Goal: Task Accomplishment & Management: Manage account settings

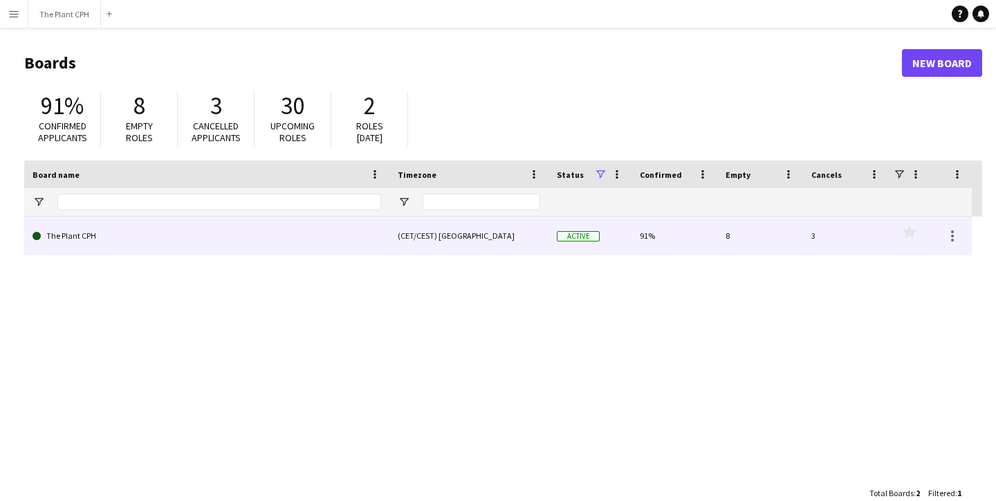
click at [254, 228] on link "The Plant CPH" at bounding box center [207, 236] width 349 height 39
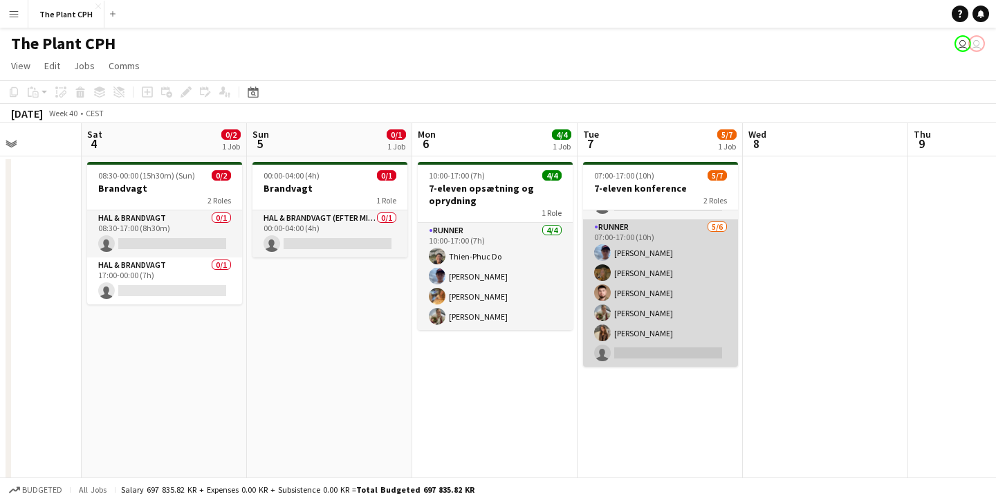
scroll to position [38, 0]
click at [641, 302] on app-card-role "Runner [DATE] 07:00-17:00 (10h) [PERSON_NAME] [PERSON_NAME] [PERSON_NAME] [PERS…" at bounding box center [660, 292] width 155 height 147
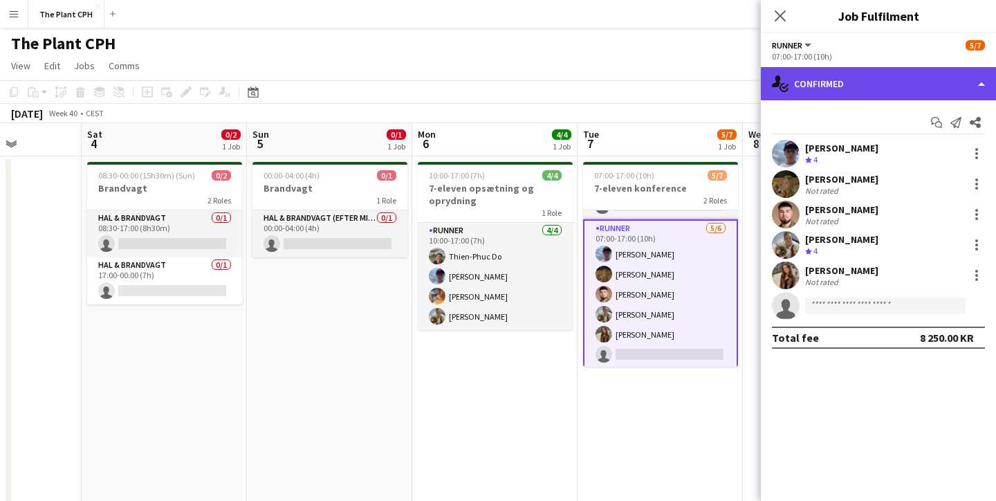
click at [878, 84] on div "single-neutral-actions-check-2 Confirmed" at bounding box center [878, 83] width 235 height 33
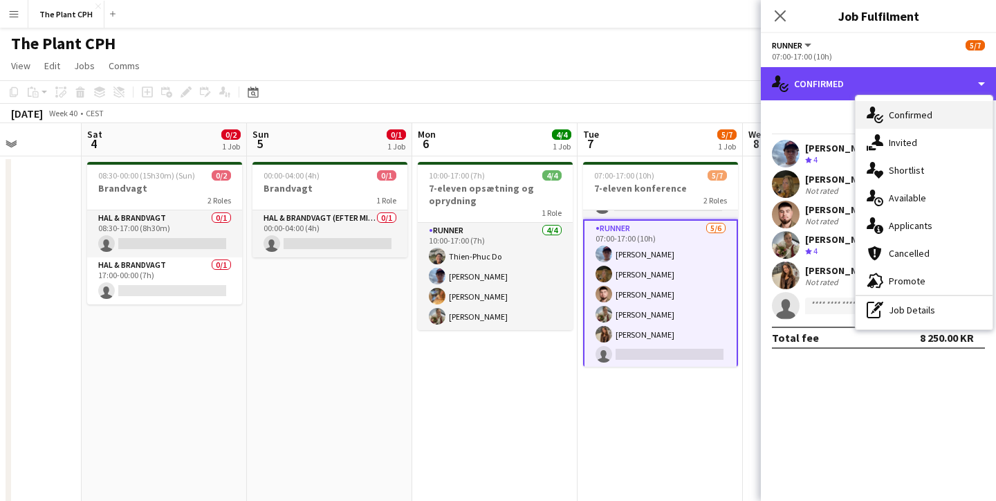
scroll to position [0, 1]
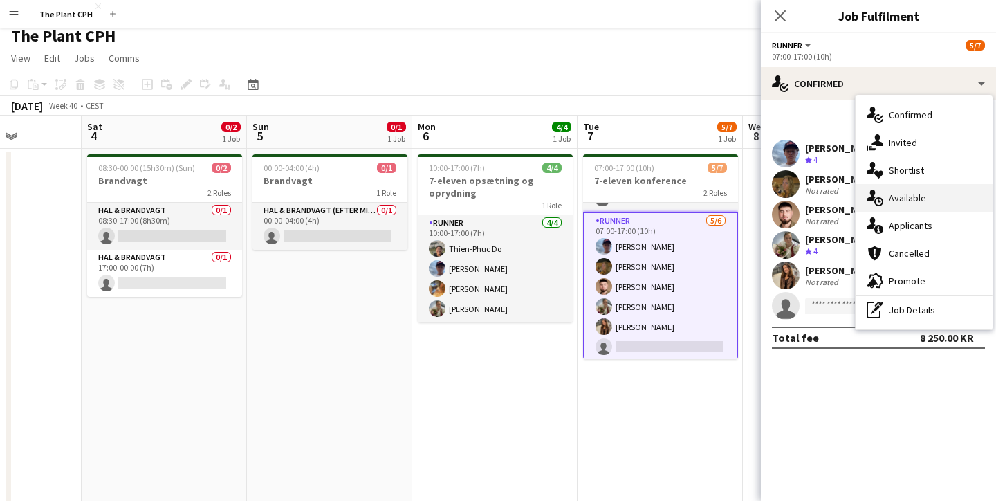
click at [874, 198] on icon at bounding box center [871, 196] width 9 height 12
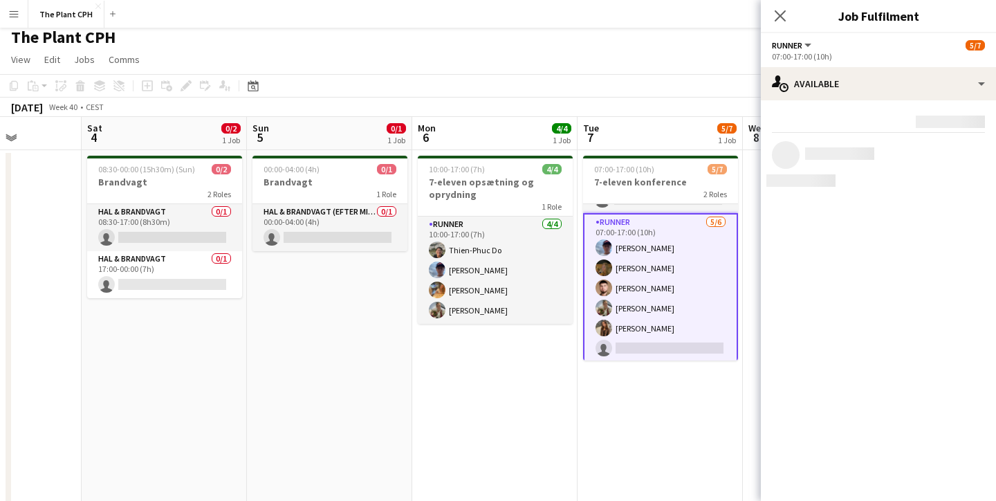
scroll to position [1, 1]
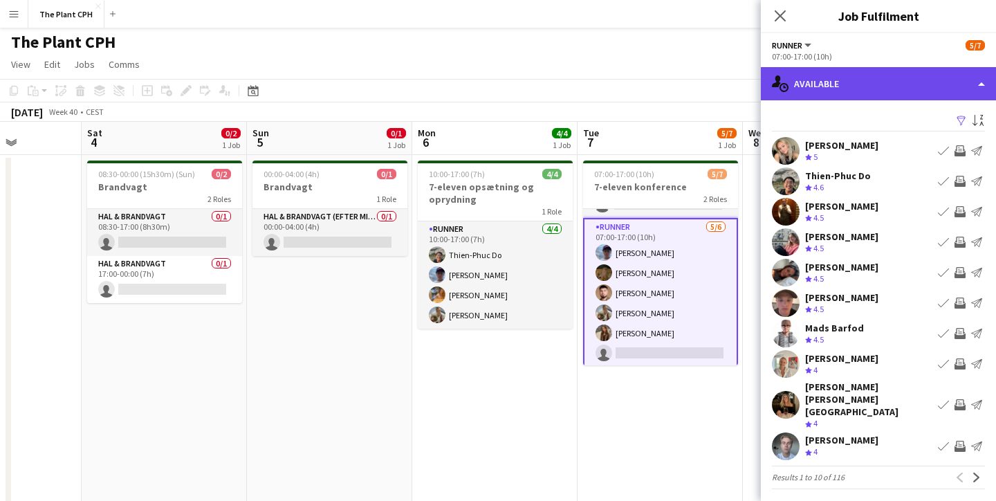
click at [858, 89] on div "single-neutral-actions-upload Available" at bounding box center [878, 83] width 235 height 33
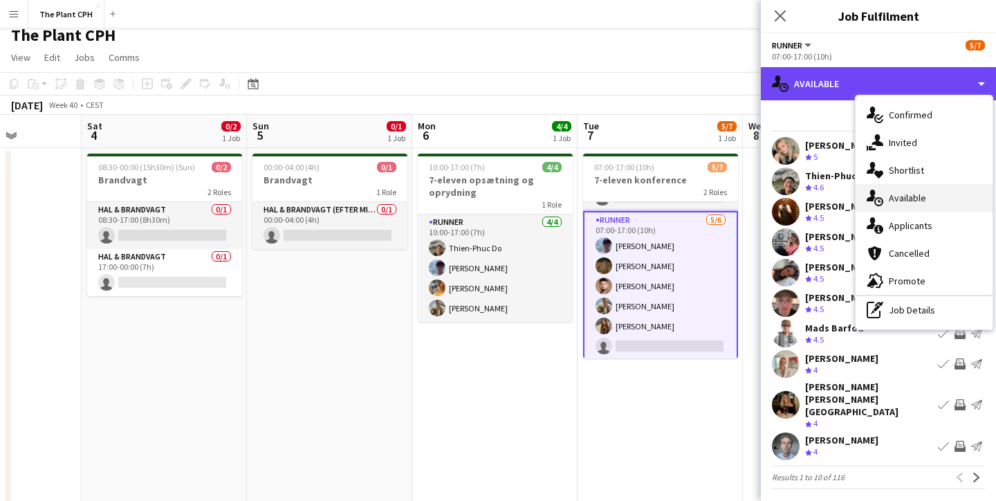
scroll to position [9, 0]
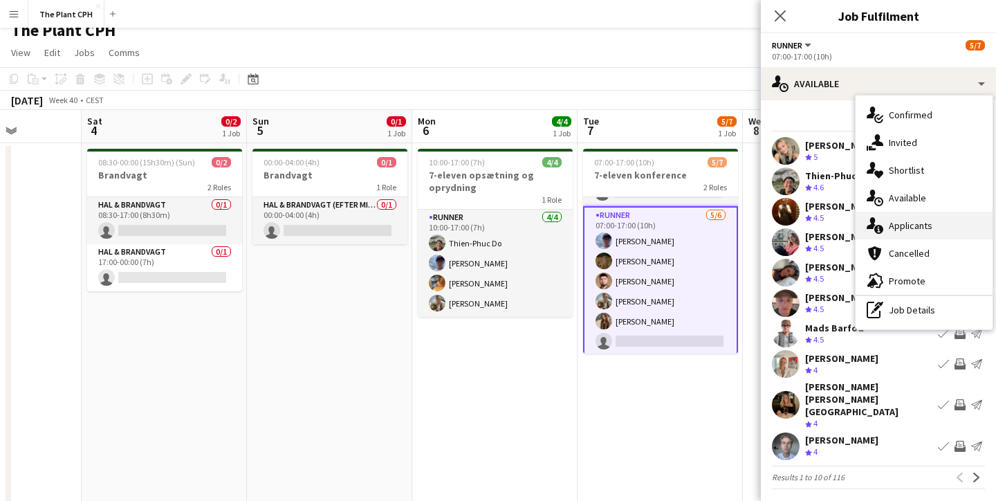
click at [920, 228] on span "Applicants" at bounding box center [911, 225] width 44 height 12
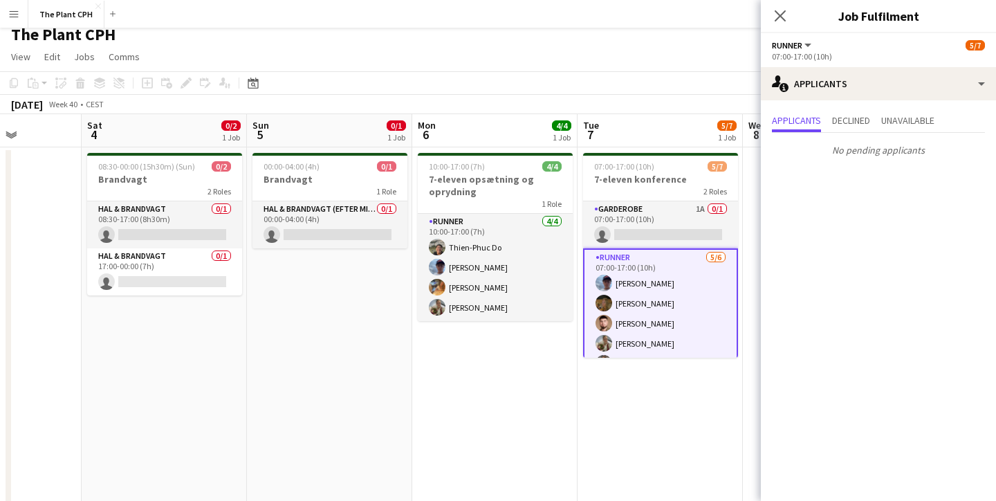
scroll to position [0, 0]
click at [777, 12] on icon at bounding box center [779, 15] width 13 height 13
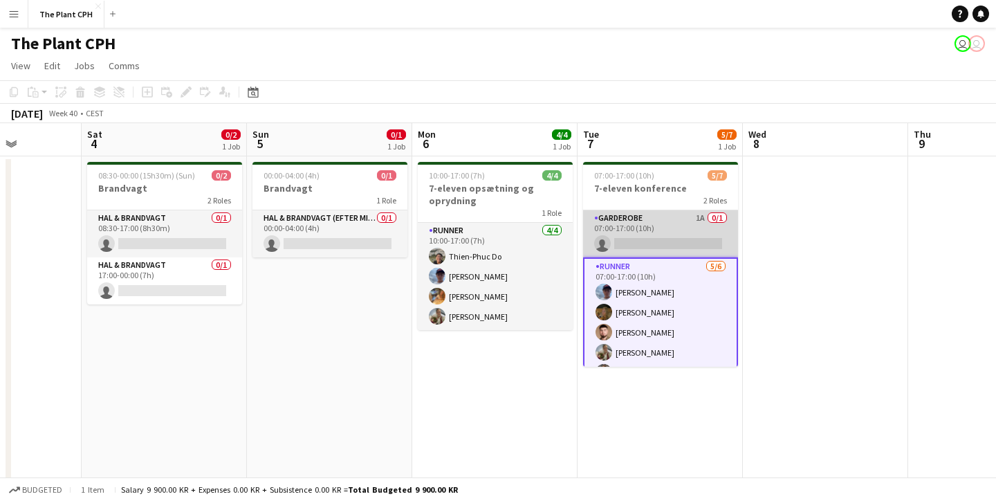
click at [656, 240] on app-card-role "Garderobe 1A 0/1 07:00-17:00 (10h) single-neutral-actions" at bounding box center [660, 233] width 155 height 47
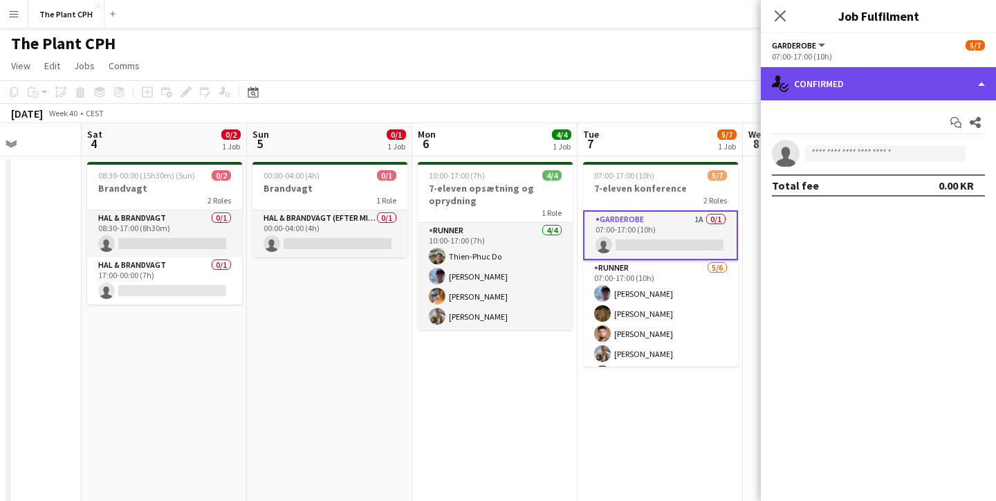
click at [863, 93] on div "single-neutral-actions-check-2 Confirmed" at bounding box center [878, 83] width 235 height 33
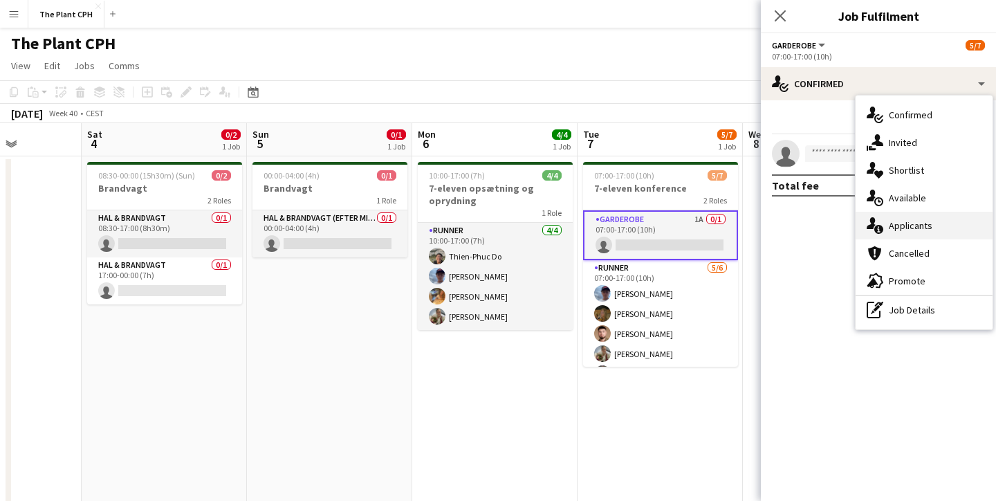
click at [923, 223] on span "Applicants" at bounding box center [911, 225] width 44 height 12
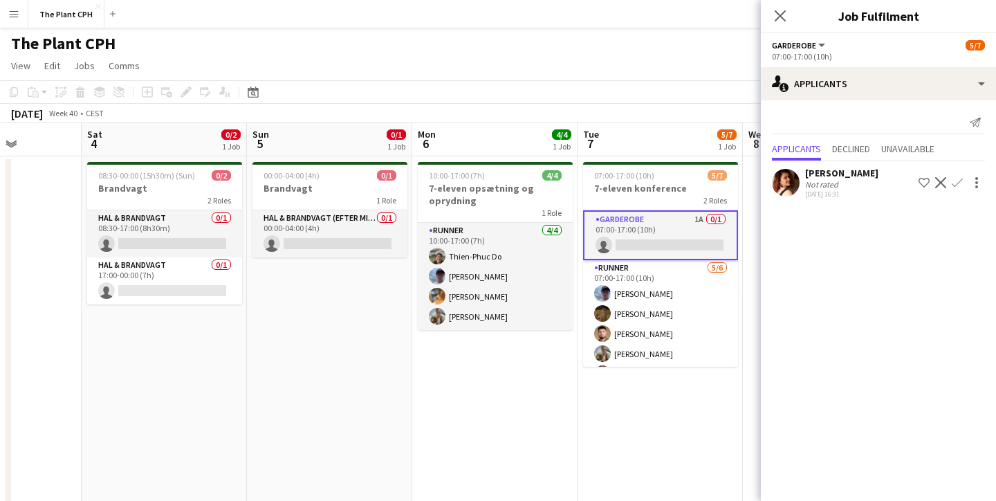
click at [789, 181] on app-user-avatar at bounding box center [786, 183] width 28 height 28
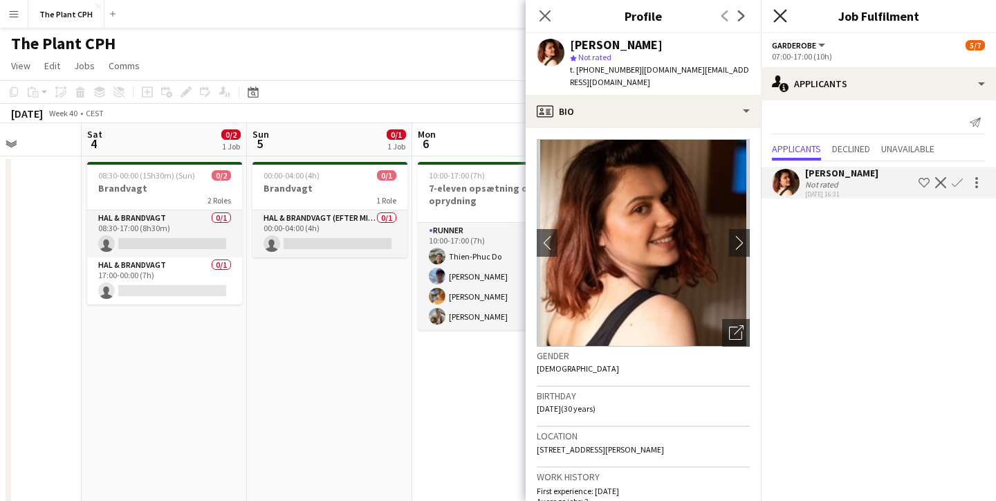
click at [786, 21] on icon "Close pop-in" at bounding box center [779, 15] width 13 height 13
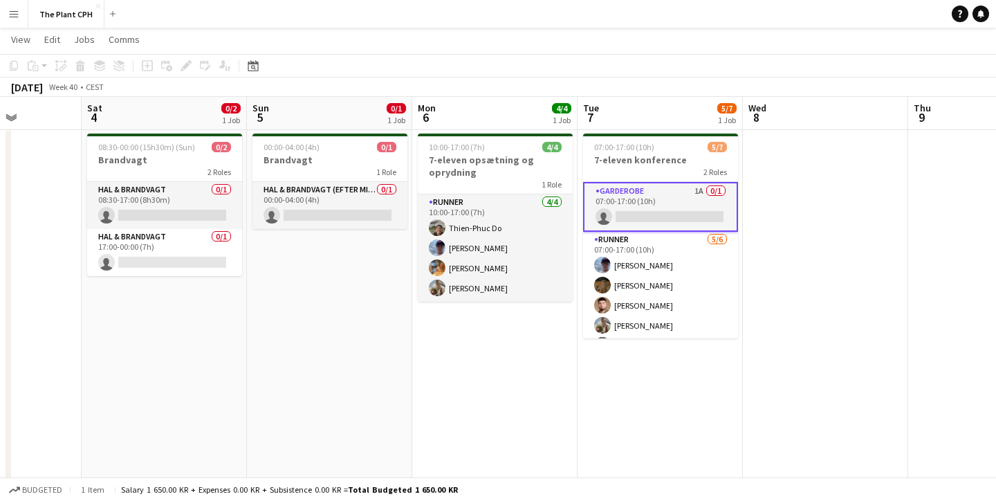
click at [691, 211] on app-card-role "Garderobe 1A 0/1 07:00-17:00 (10h) single-neutral-actions" at bounding box center [660, 207] width 155 height 50
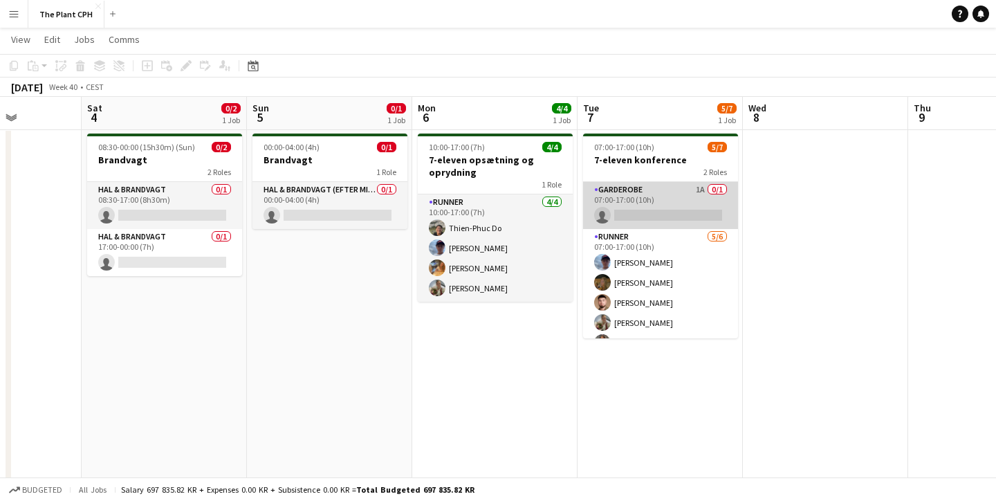
click at [693, 210] on app-card-role "Garderobe 1A 0/1 07:00-17:00 (10h) single-neutral-actions" at bounding box center [660, 205] width 155 height 47
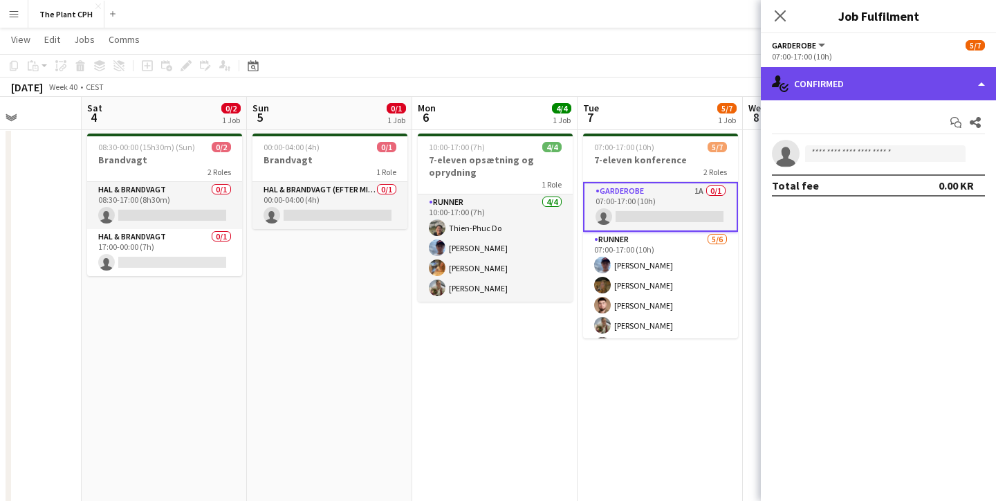
click at [915, 99] on div "single-neutral-actions-check-2 Confirmed" at bounding box center [878, 83] width 235 height 33
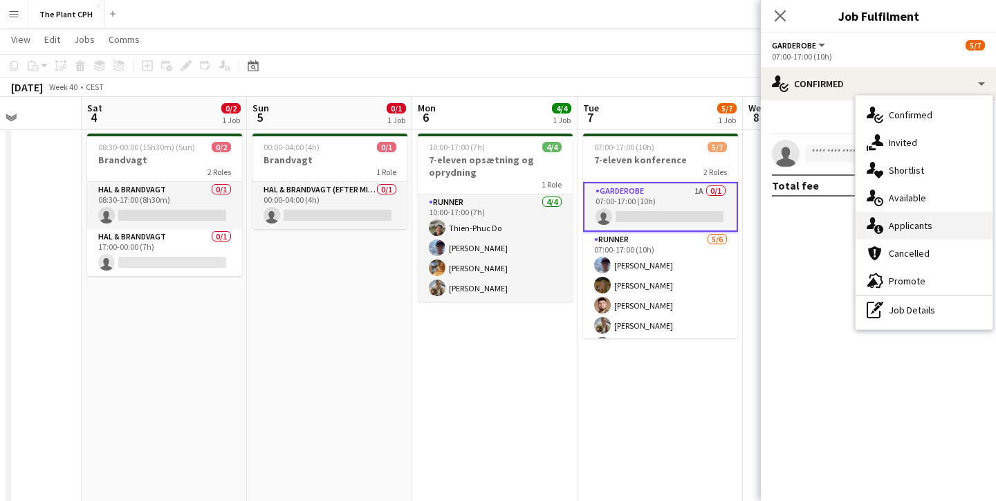
click at [917, 212] on div "single-neutral-actions-information Applicants" at bounding box center [924, 226] width 137 height 28
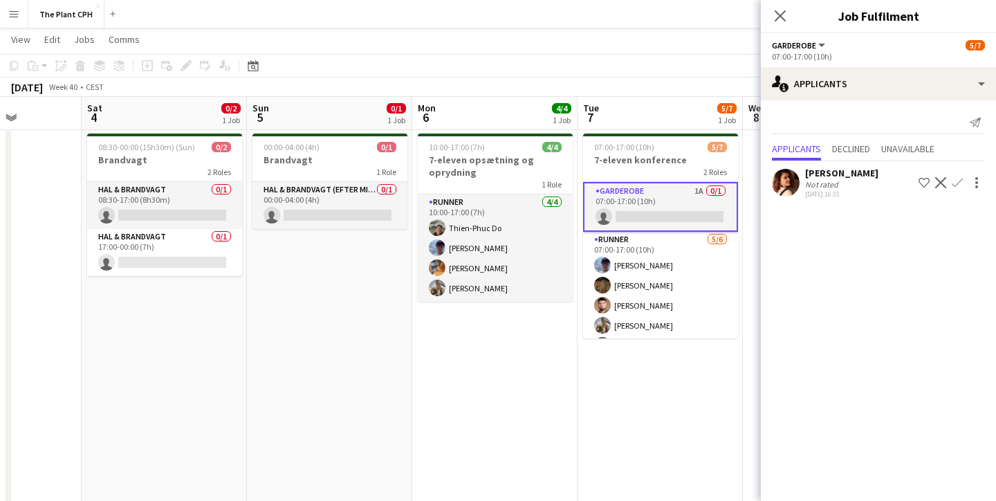
click at [852, 171] on div "[PERSON_NAME]" at bounding box center [841, 173] width 73 height 12
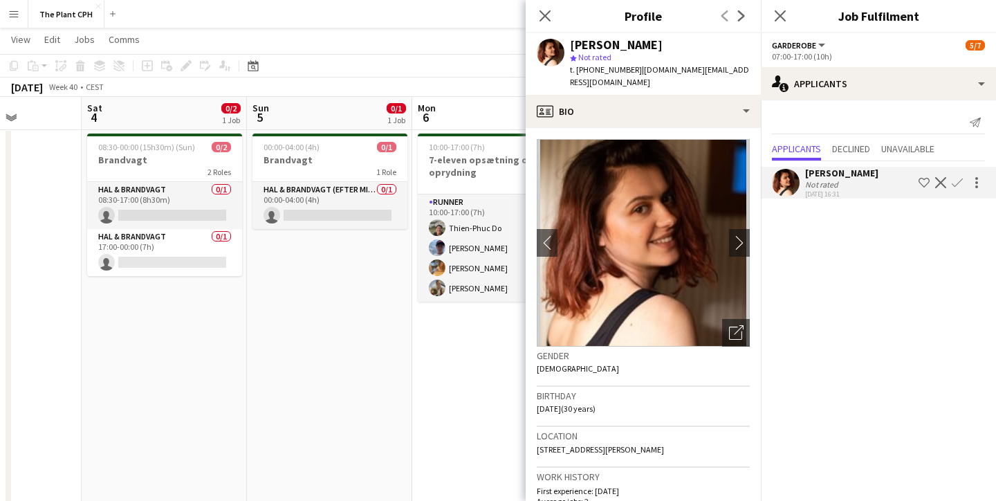
click at [955, 182] on app-icon "Confirm" at bounding box center [957, 182] width 11 height 11
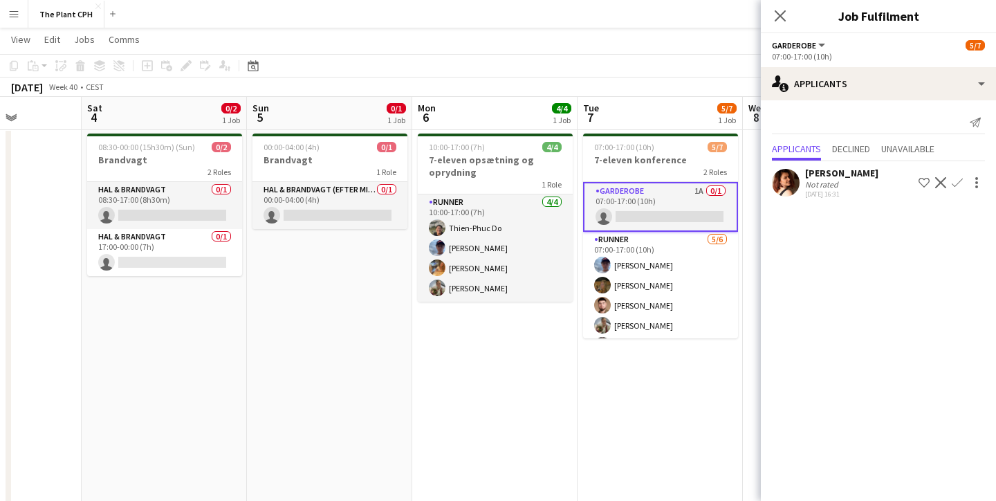
click at [960, 182] on app-icon "Confirm" at bounding box center [957, 182] width 11 height 11
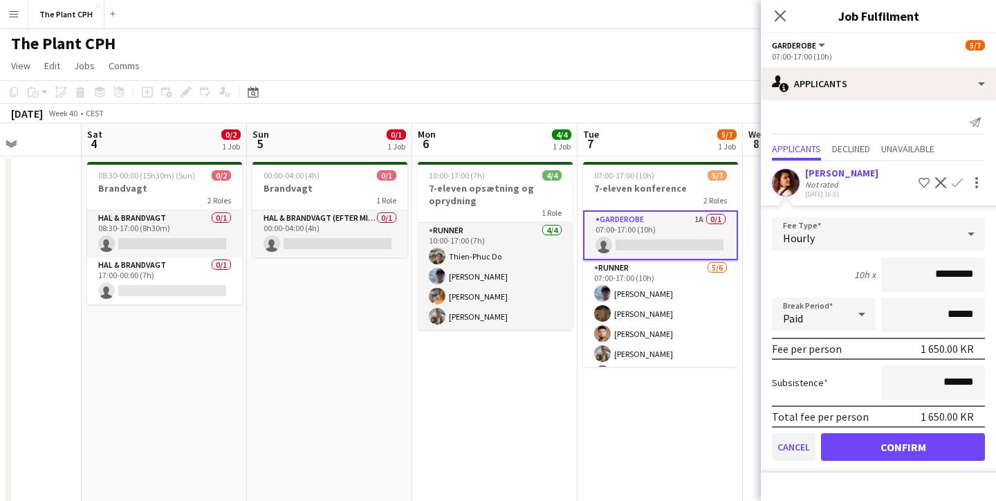
click at [804, 457] on button "Cancel" at bounding box center [794, 447] width 44 height 28
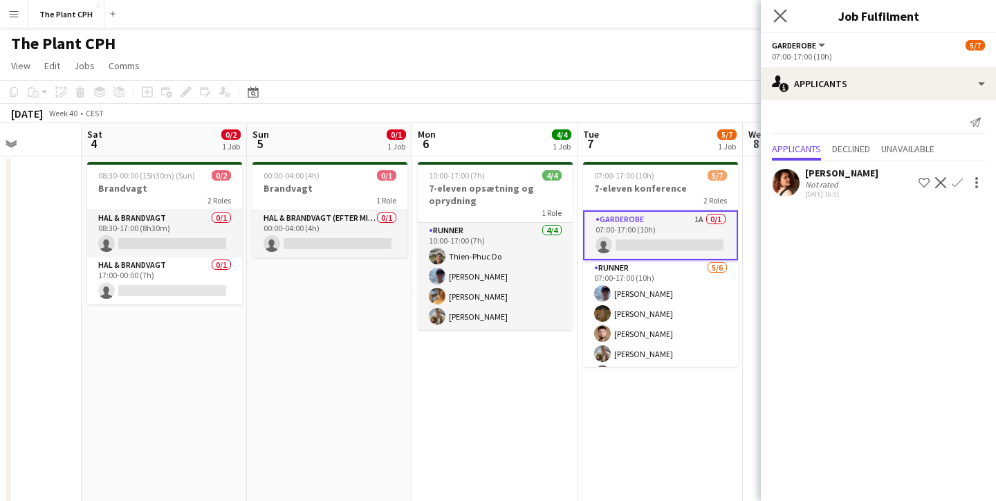
click at [785, 24] on app-icon "Close pop-in" at bounding box center [781, 16] width 20 height 20
